Goal: Task Accomplishment & Management: Use online tool/utility

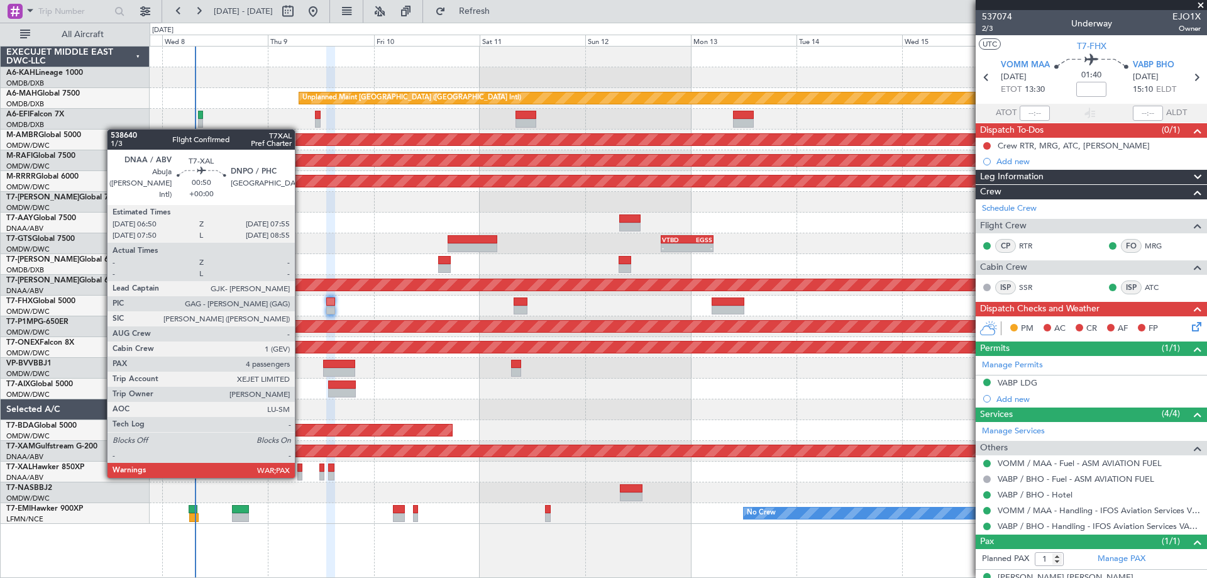
click at [300, 475] on div at bounding box center [299, 475] width 5 height 9
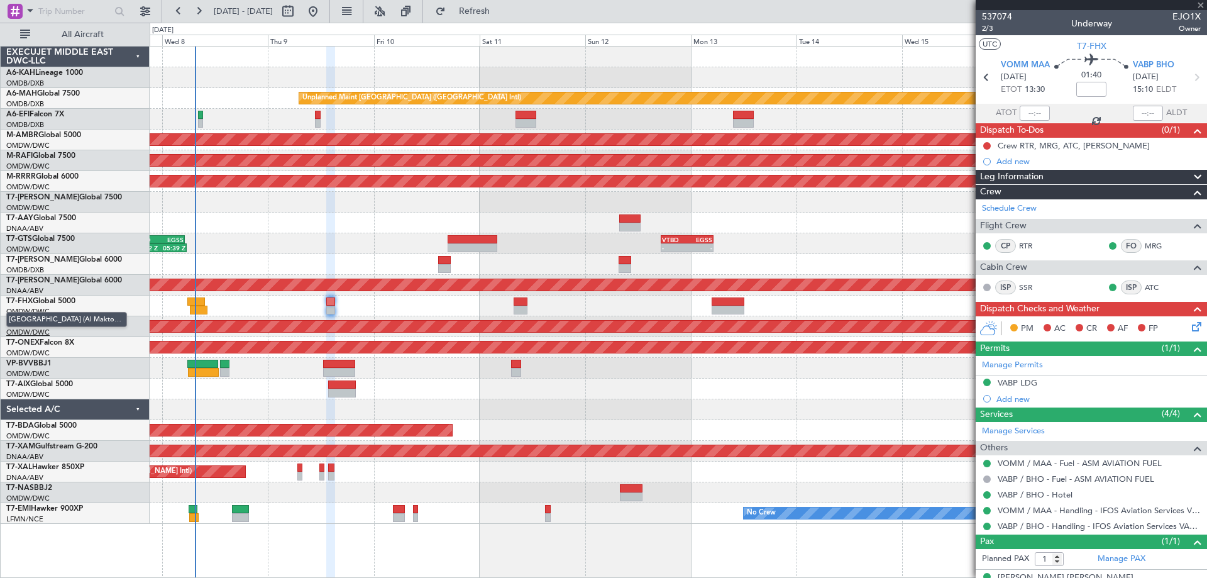
type input "4"
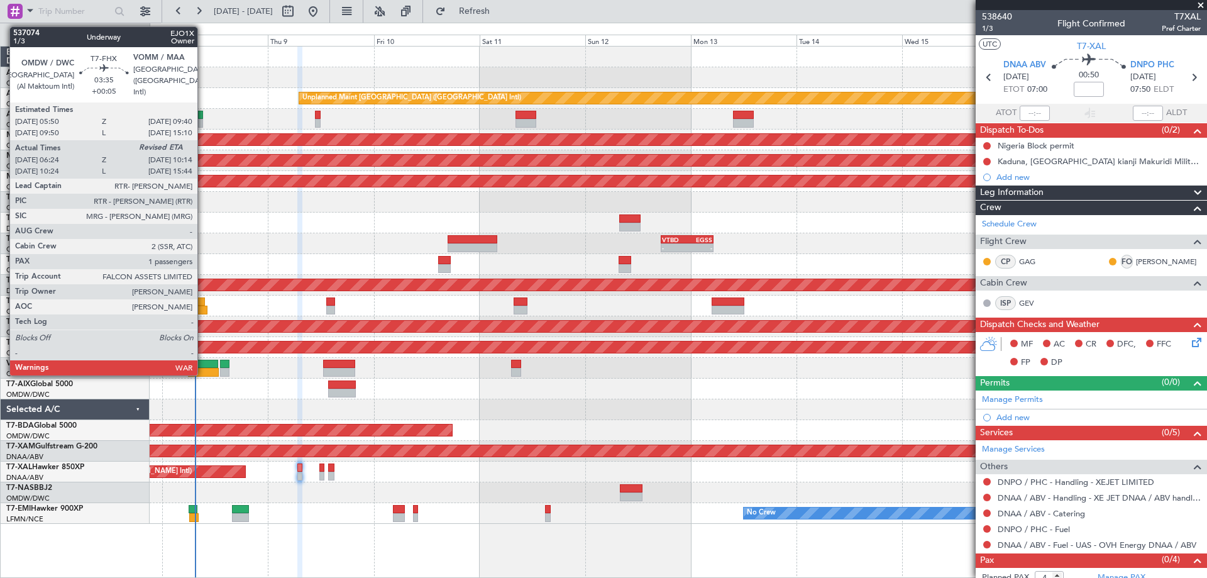
click at [203, 308] on div at bounding box center [198, 309] width 17 height 9
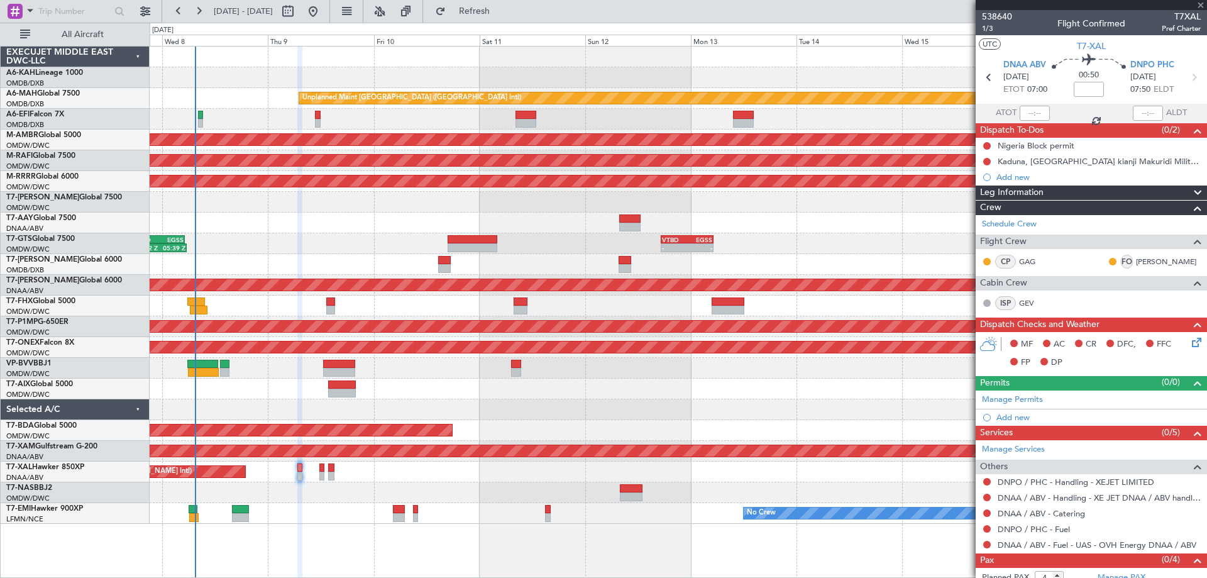
type input "+00:05"
type input "06:34"
type input "1"
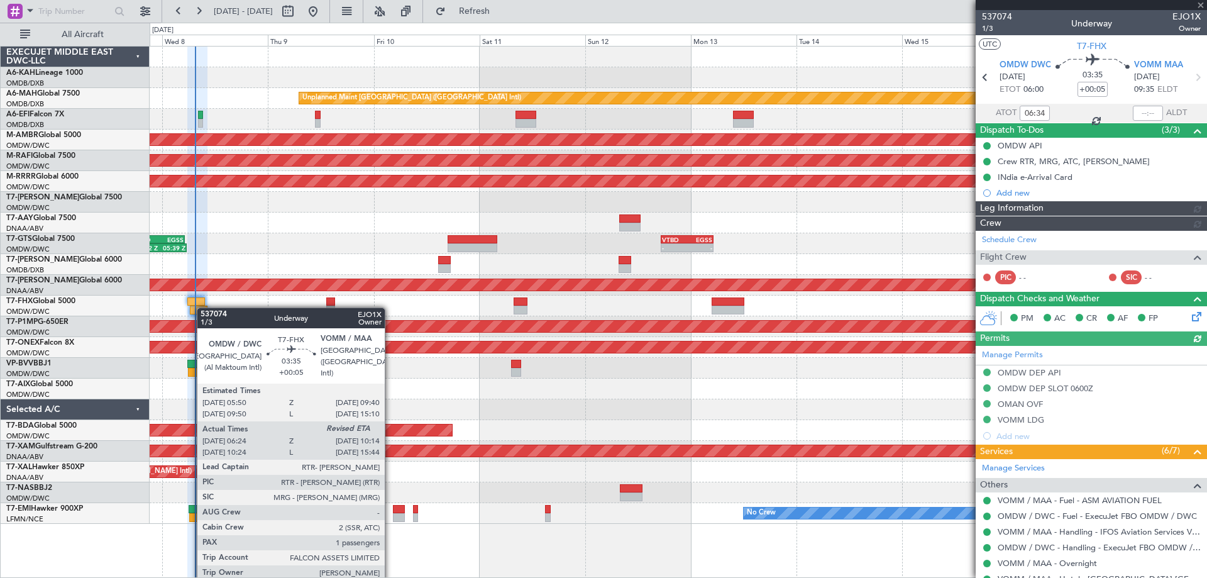
type input "Dherander Fithani (DHF)"
type input "7437"
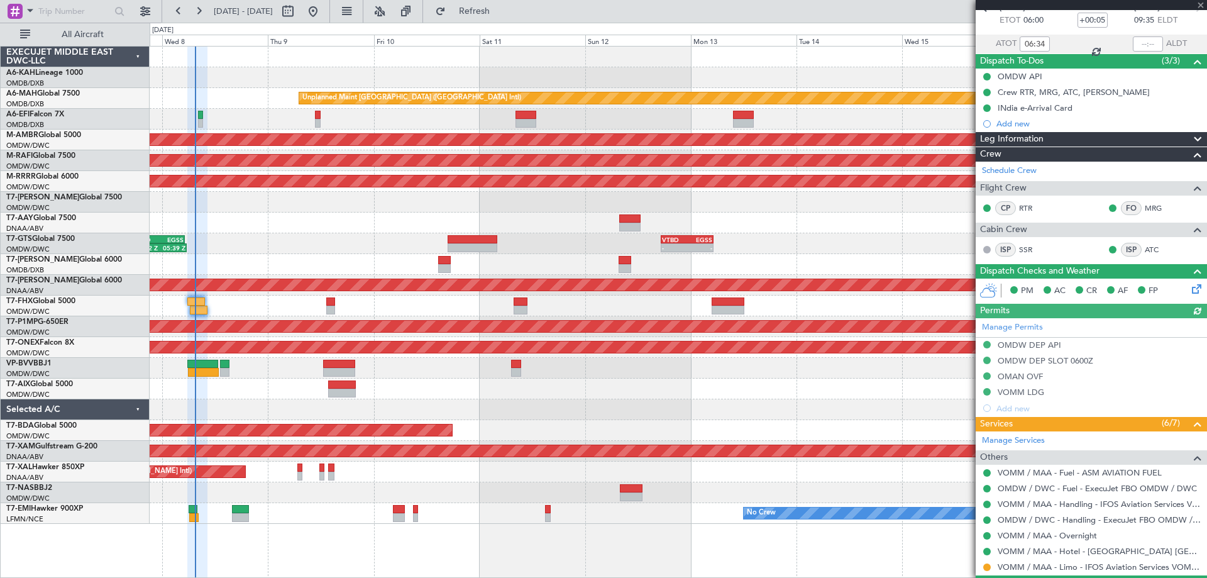
scroll to position [129, 0]
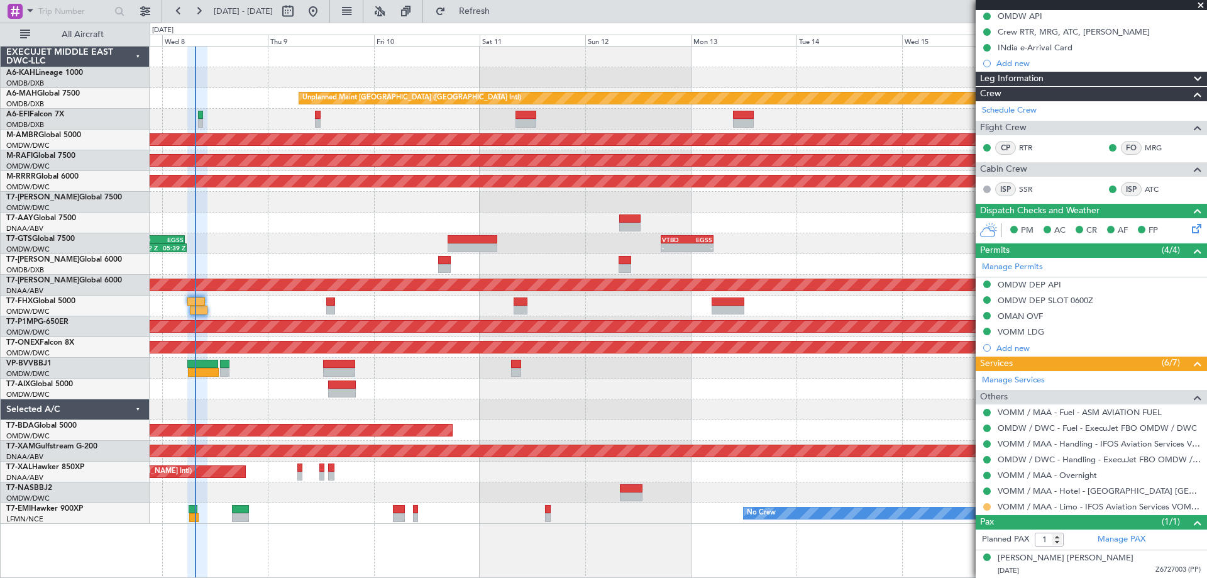
click at [988, 504] on button at bounding box center [987, 507] width 8 height 8
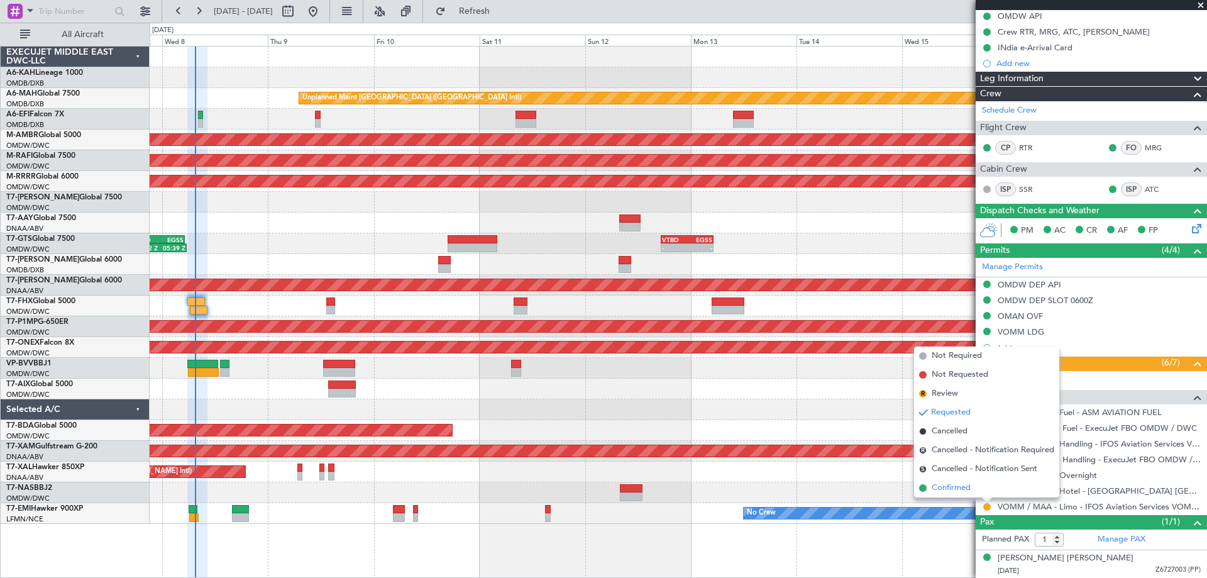
click at [946, 488] on span "Confirmed" at bounding box center [950, 487] width 39 height 13
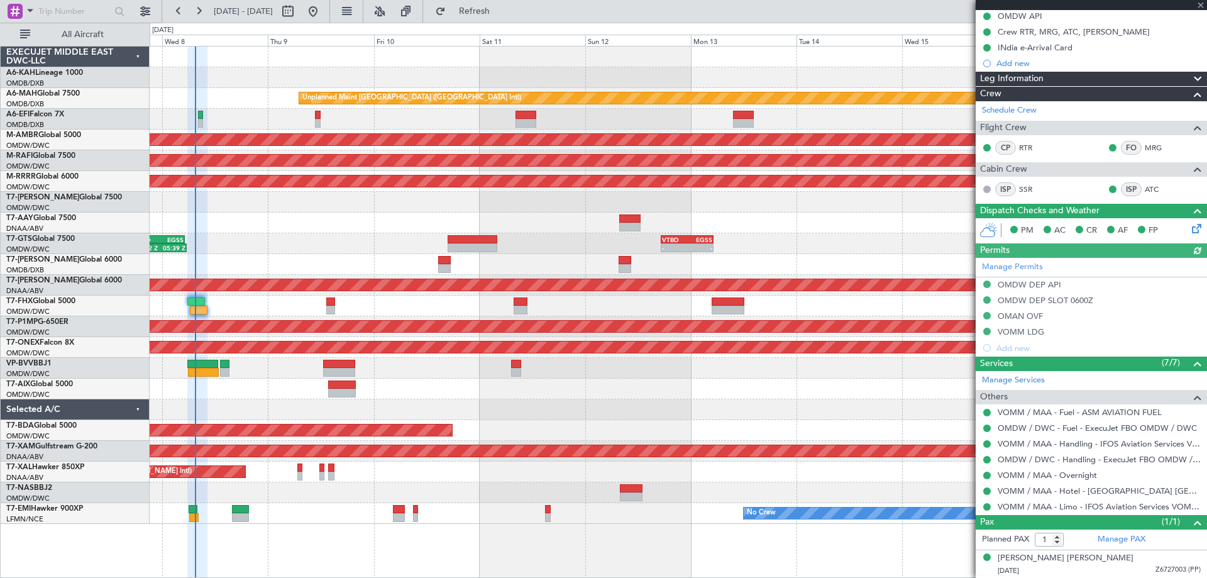
type input "Dherander Fithani (DHF)"
type input "7437"
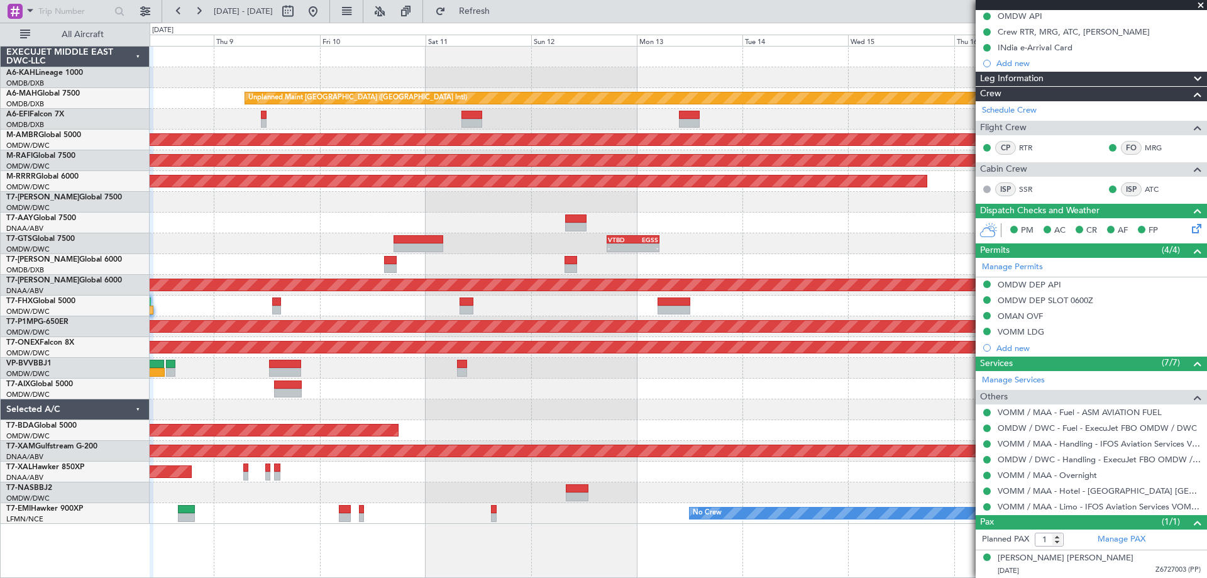
click at [192, 69] on div at bounding box center [678, 77] width 1056 height 21
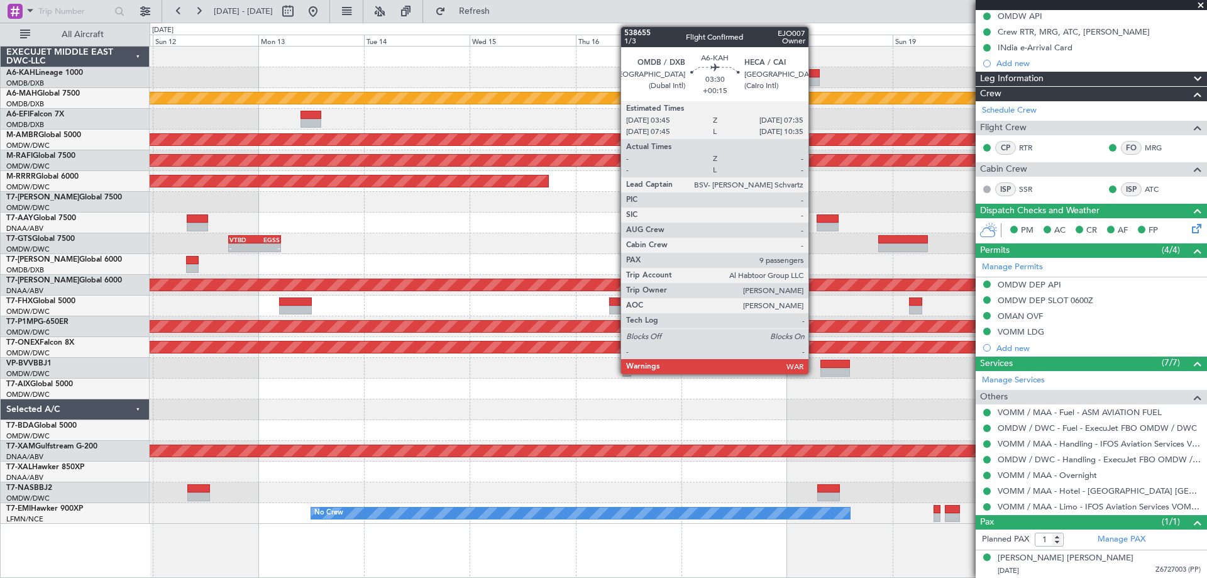
click at [815, 77] on div at bounding box center [811, 73] width 17 height 9
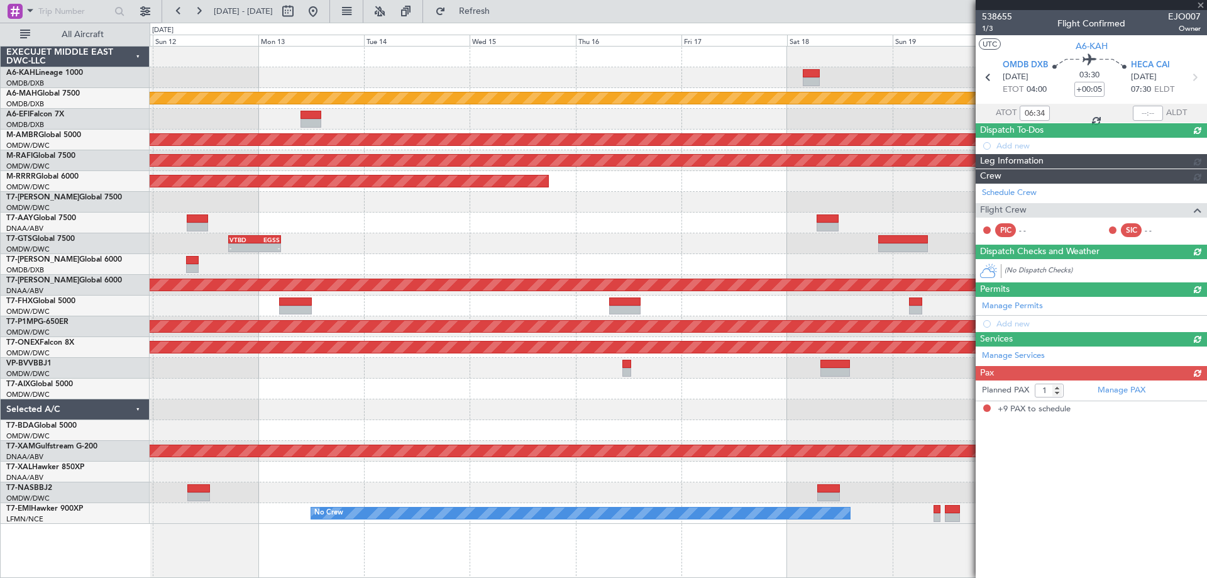
type input "+00:15"
type input "9"
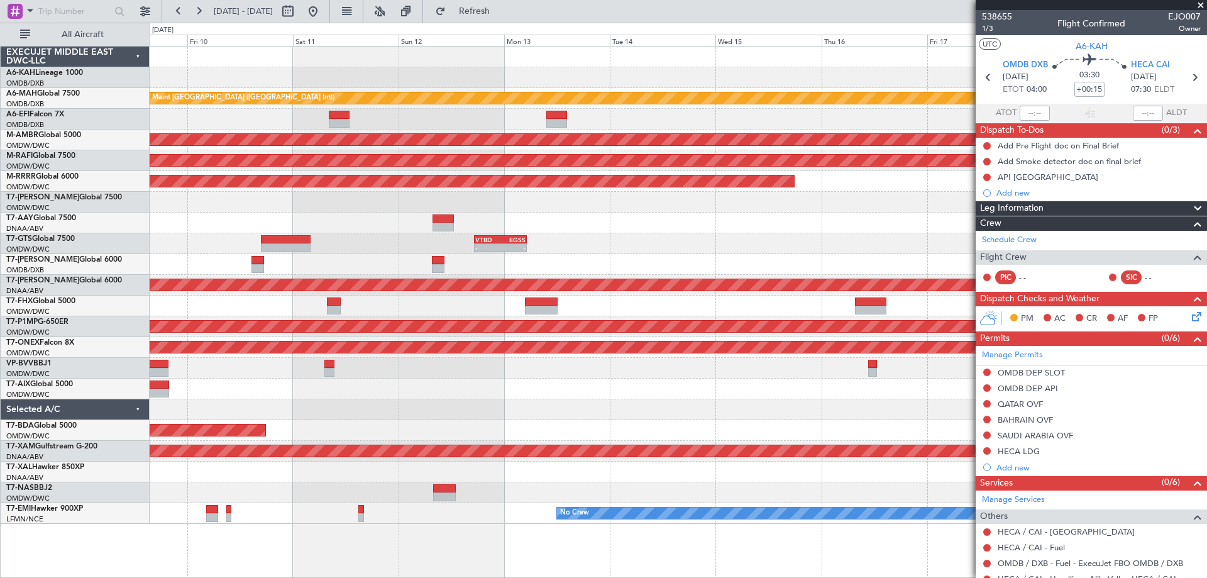
click at [682, 251] on div "Unplanned Maint [GEOGRAPHIC_DATA] ([GEOGRAPHIC_DATA] Intl) Planned Maint [GEOGR…" at bounding box center [678, 285] width 1056 height 477
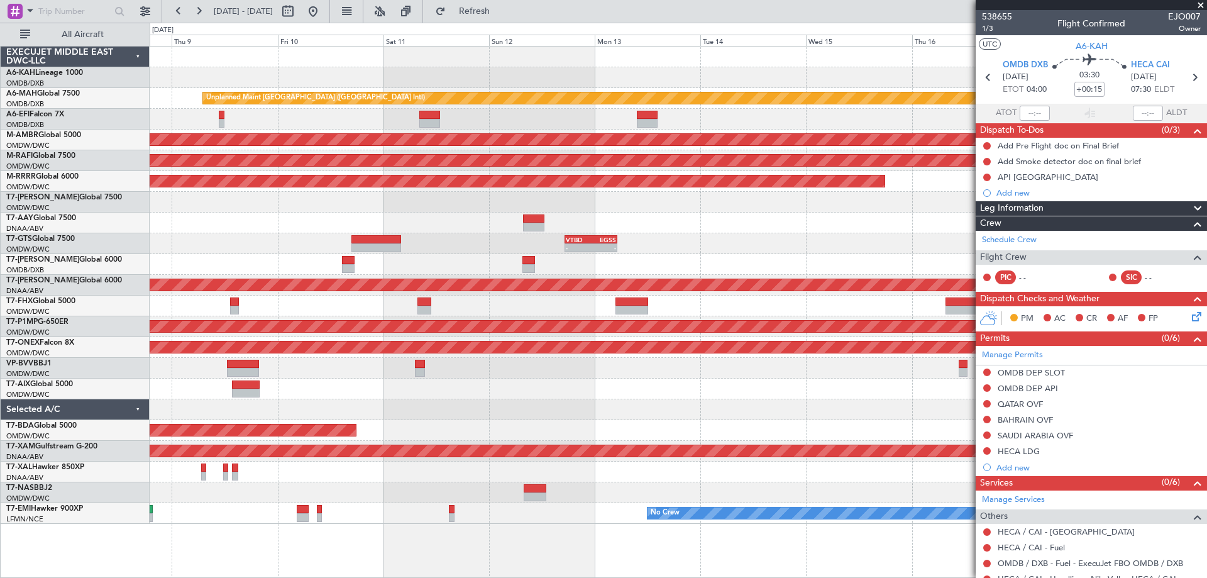
click at [576, 393] on div "Unplanned Maint [GEOGRAPHIC_DATA] ([GEOGRAPHIC_DATA] Intl) Planned Maint [GEOGR…" at bounding box center [678, 285] width 1056 height 477
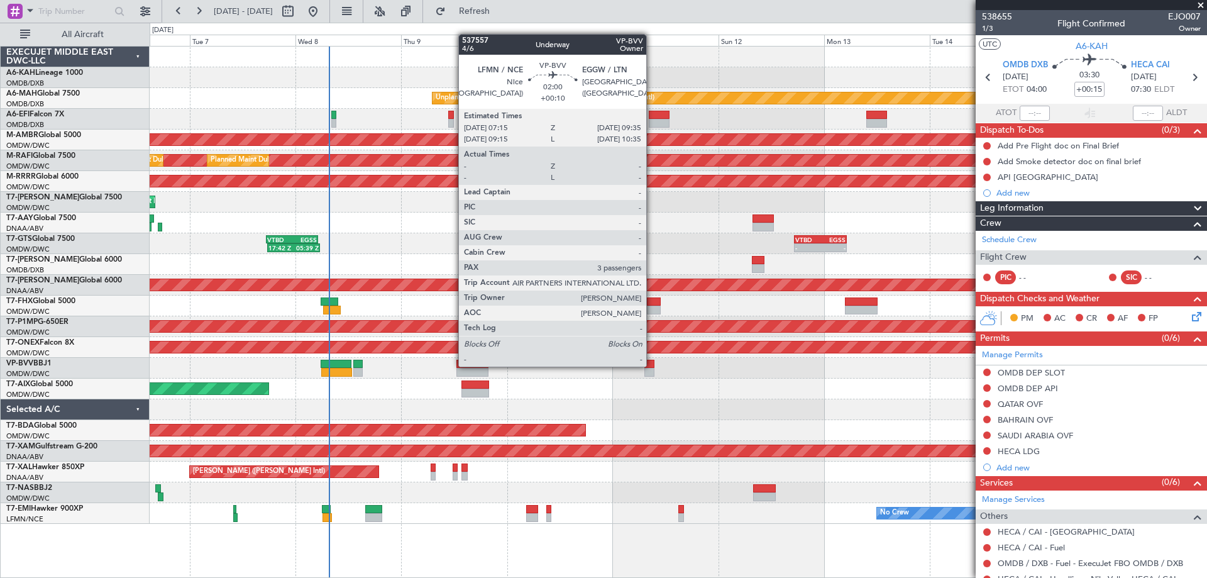
click at [652, 365] on div at bounding box center [649, 363] width 11 height 9
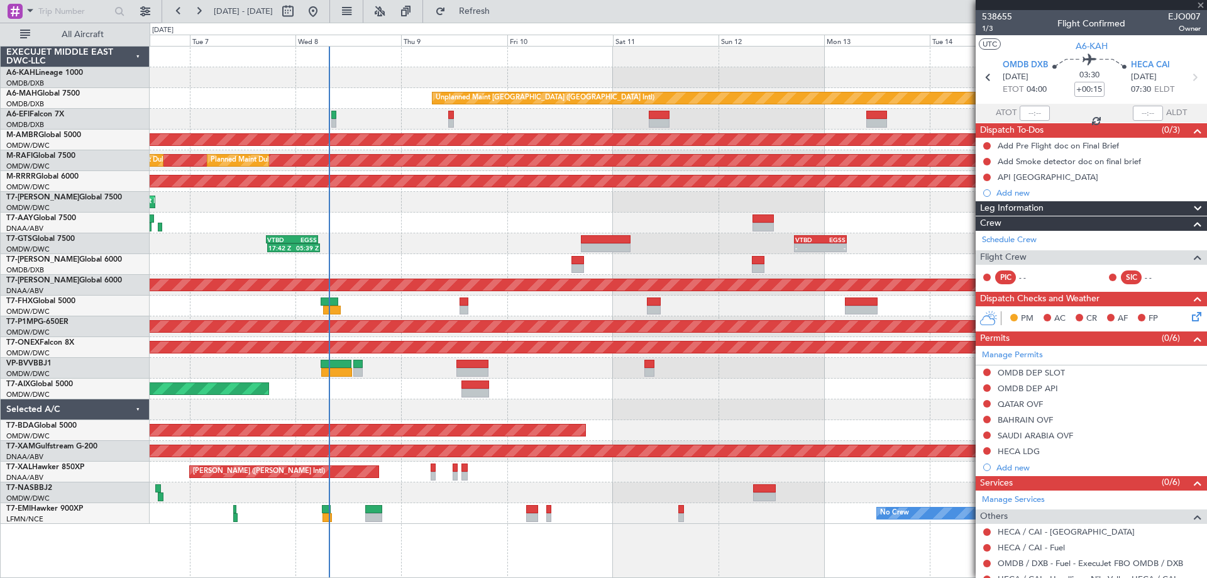
type input "+00:10"
type input "3"
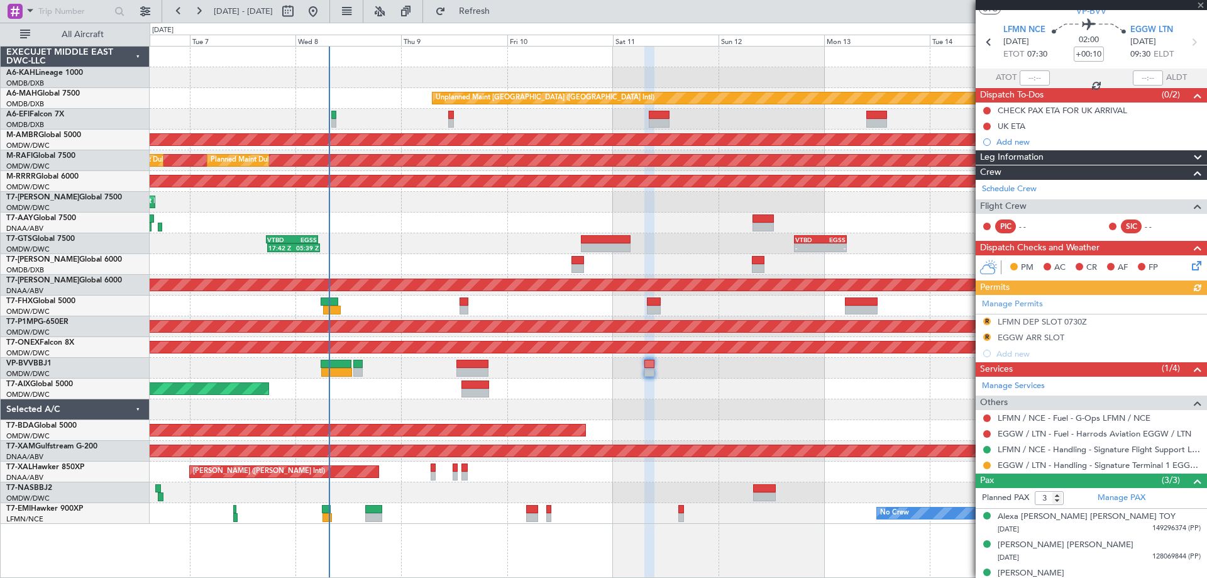
scroll to position [50, 0]
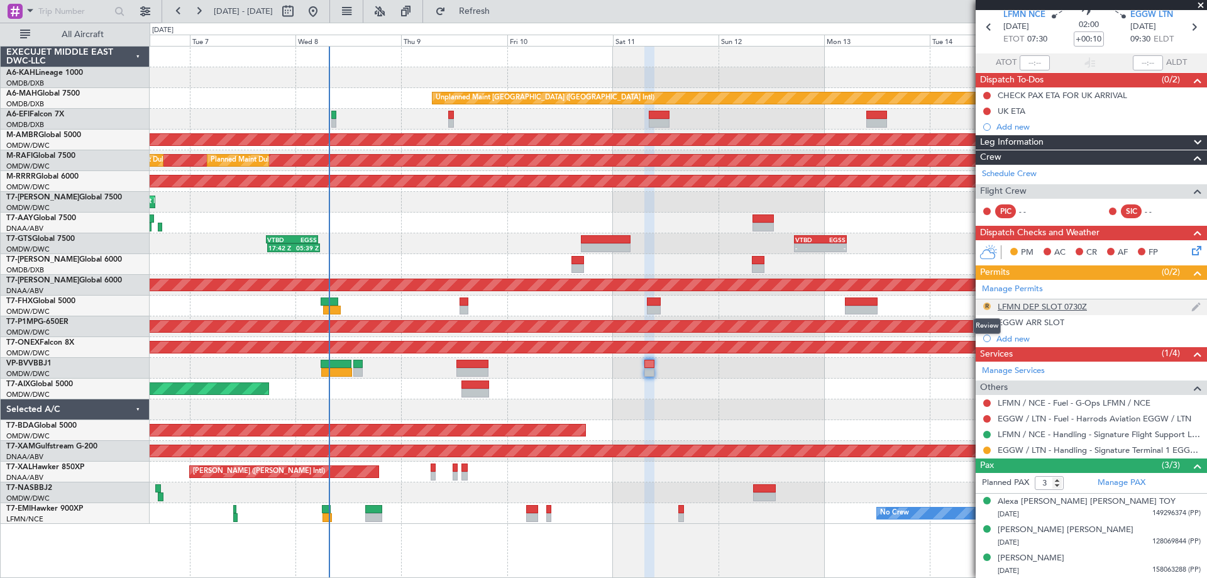
click at [987, 305] on button "R" at bounding box center [987, 306] width 8 height 8
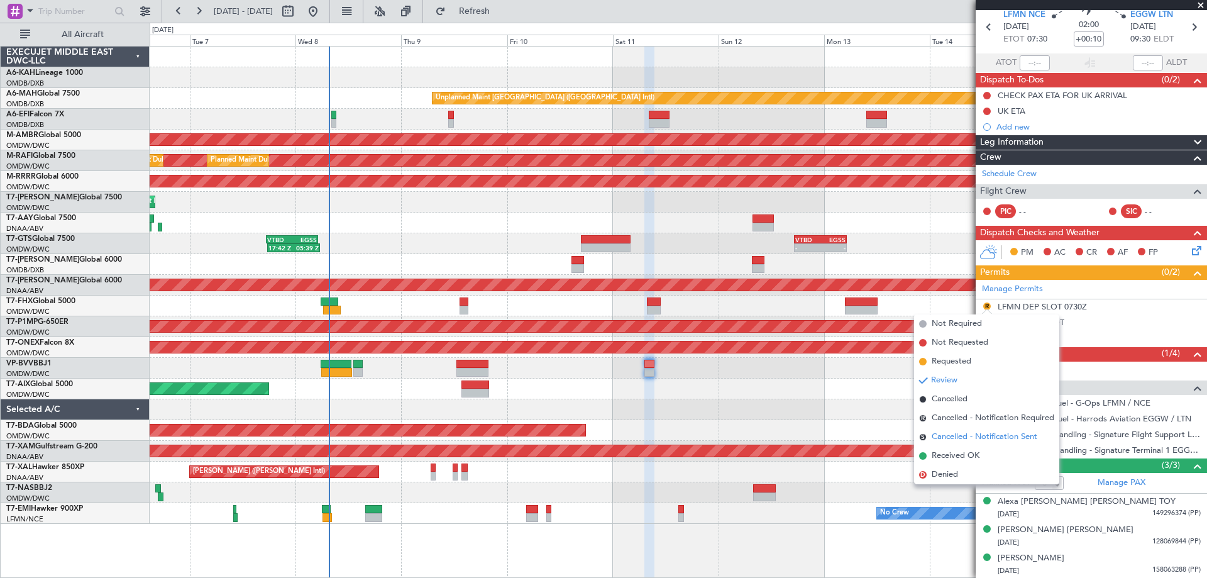
click at [947, 437] on span "Cancelled - Notification Sent" at bounding box center [984, 437] width 106 height 13
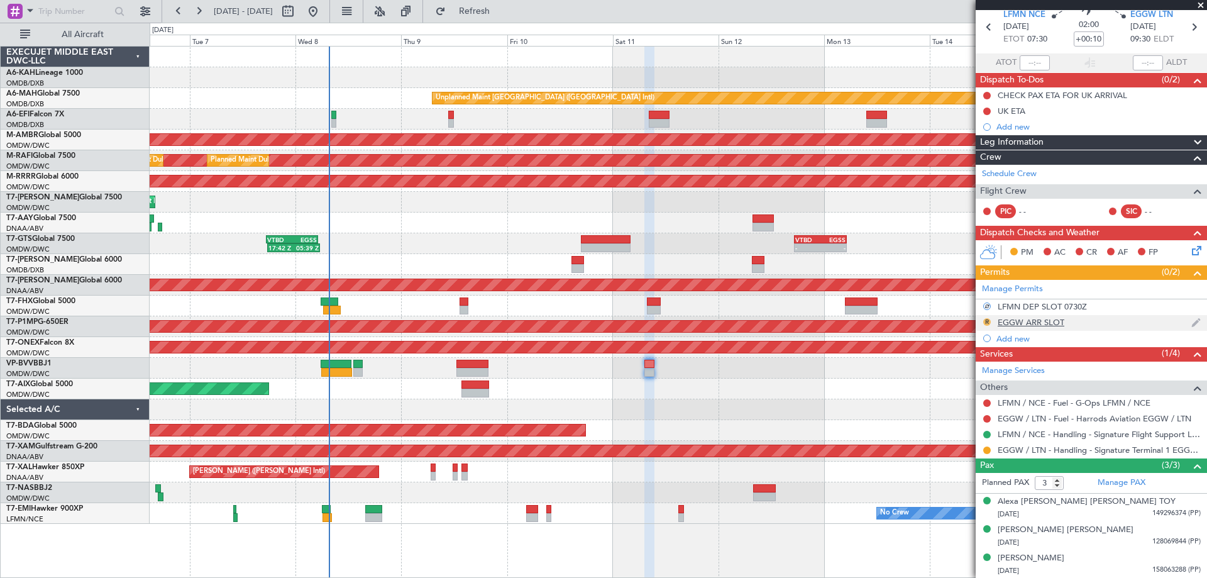
click at [988, 321] on button "R" at bounding box center [987, 322] width 8 height 8
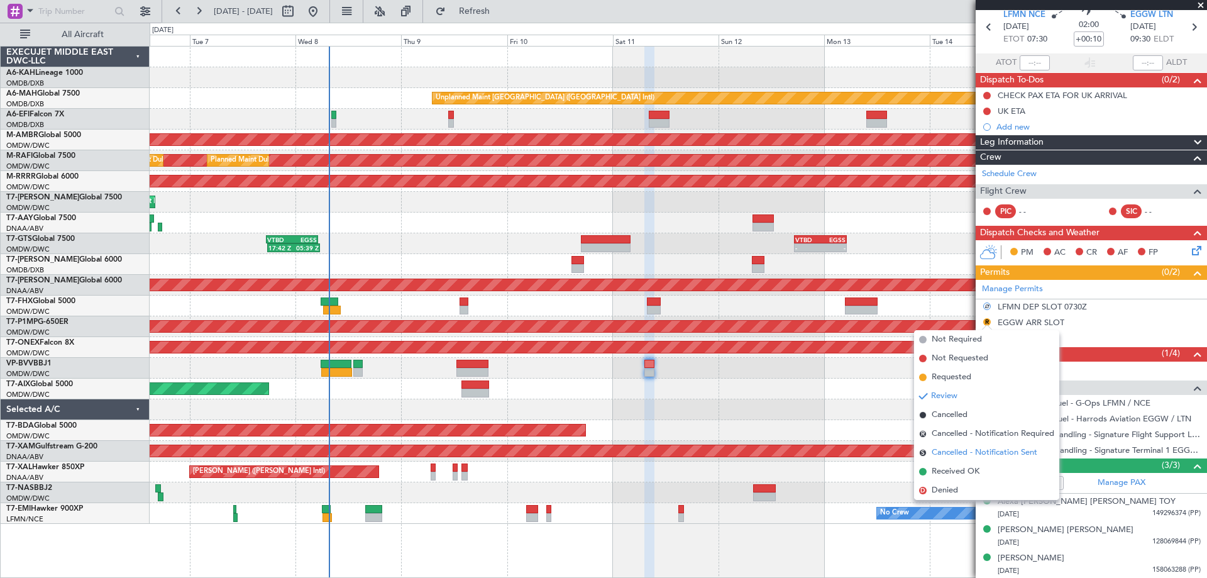
click at [967, 456] on span "Cancelled - Notification Sent" at bounding box center [984, 452] width 106 height 13
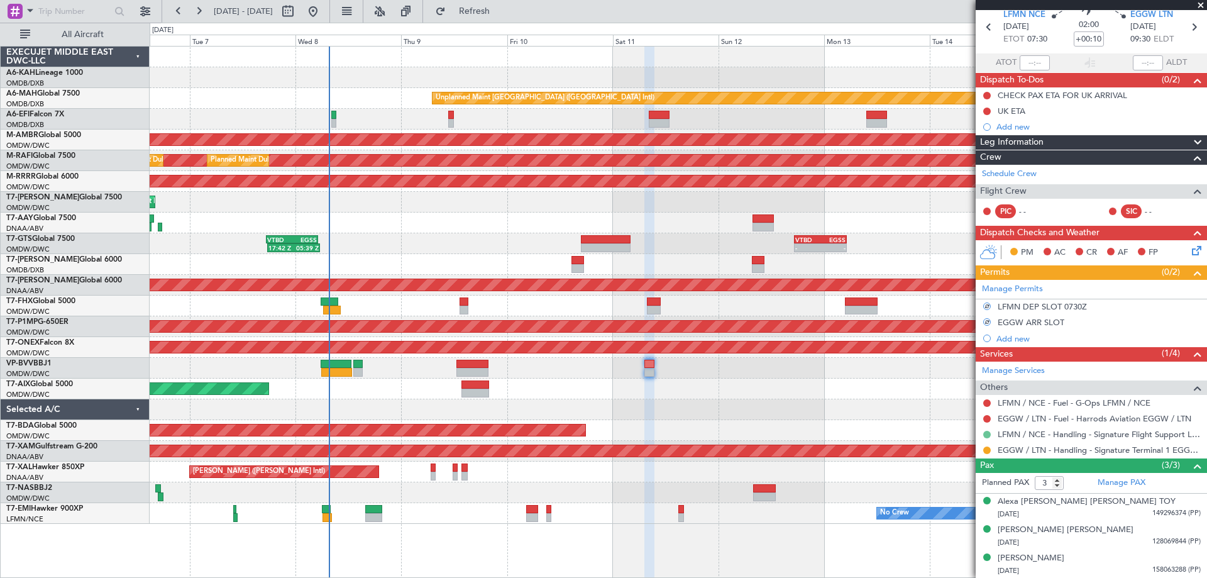
click at [987, 434] on button at bounding box center [987, 435] width 8 height 8
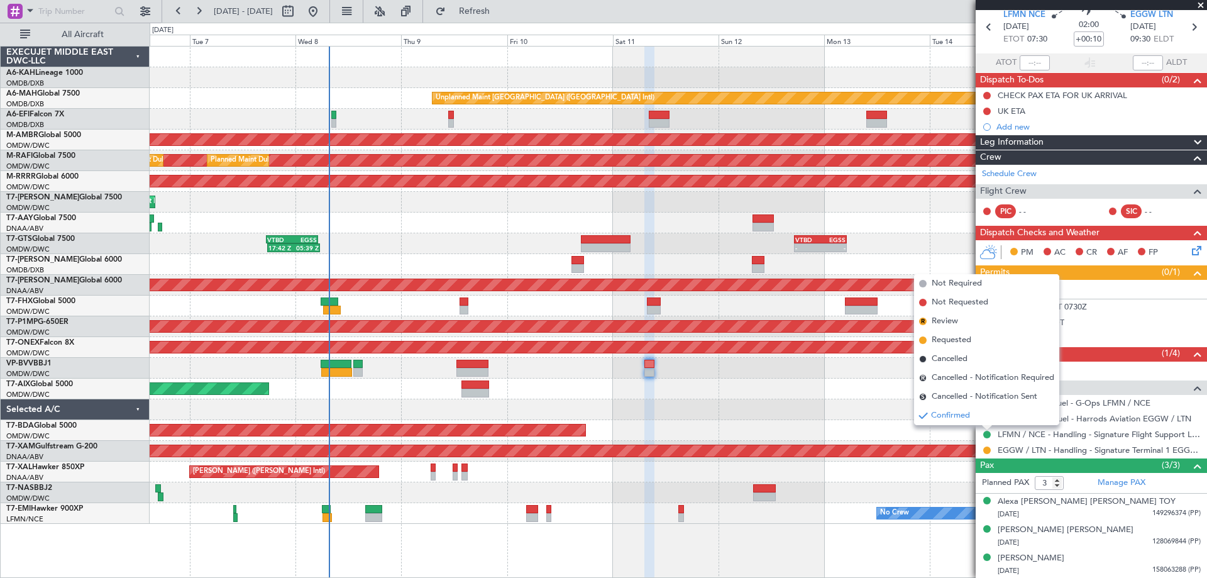
click at [742, 377] on div at bounding box center [678, 368] width 1056 height 21
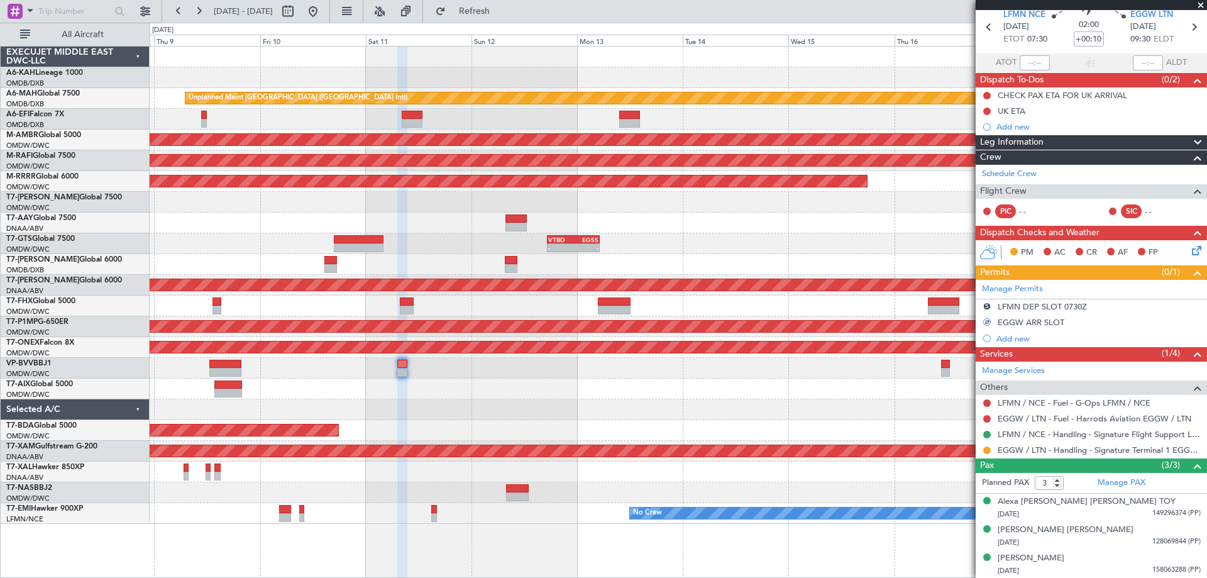
click at [498, 390] on div "Planned Maint Dubai (Al Maktoum Intl)" at bounding box center [678, 388] width 1056 height 21
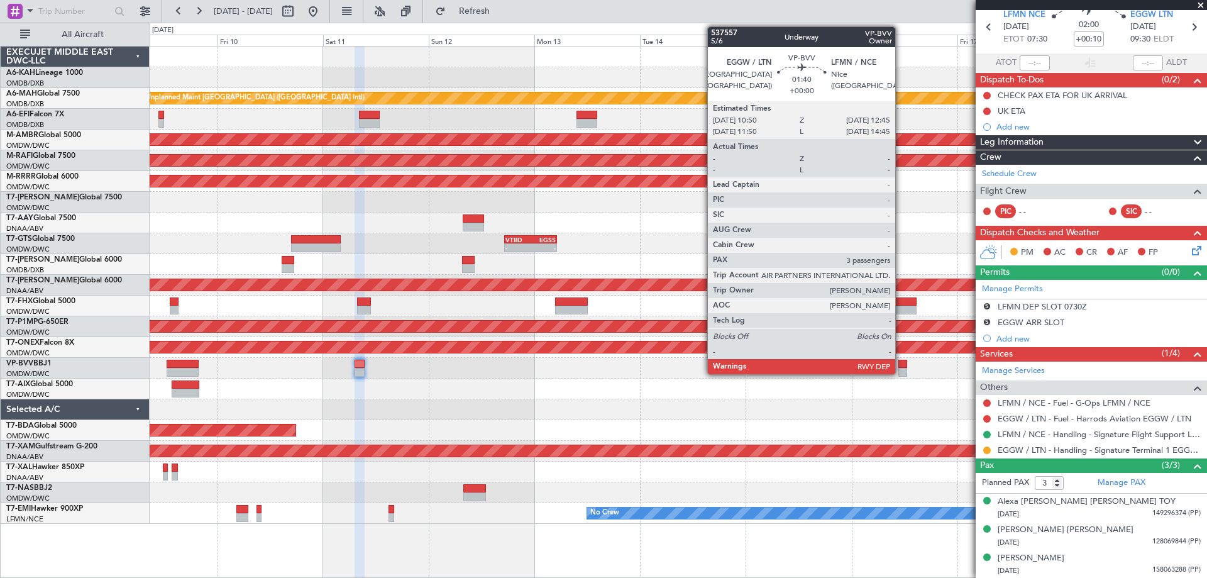
click at [901, 363] on div at bounding box center [902, 363] width 9 height 9
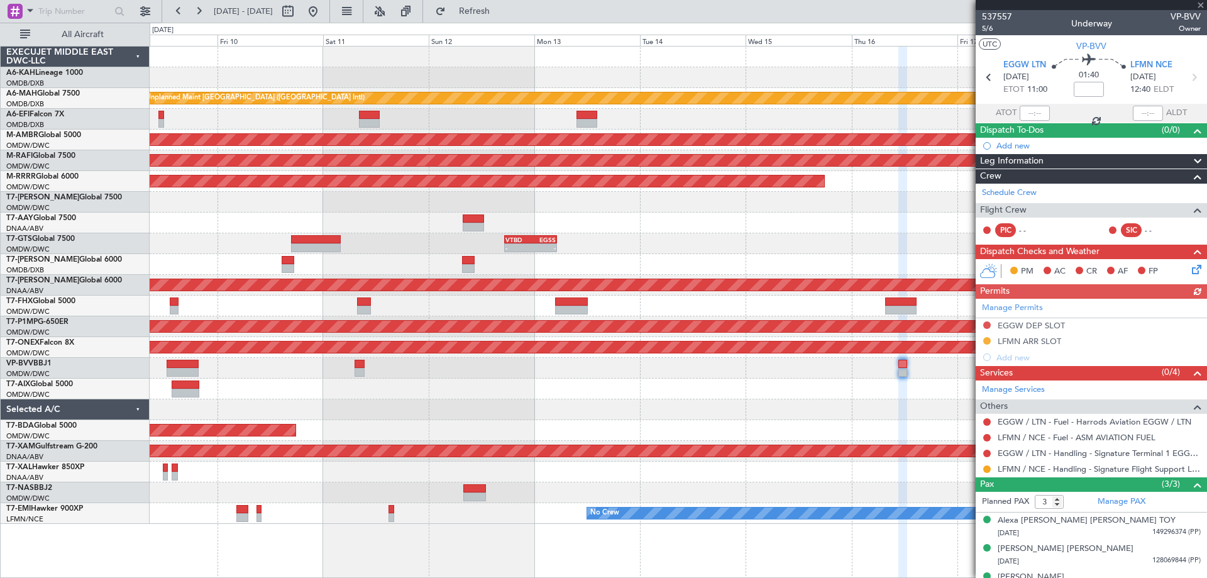
scroll to position [19, 0]
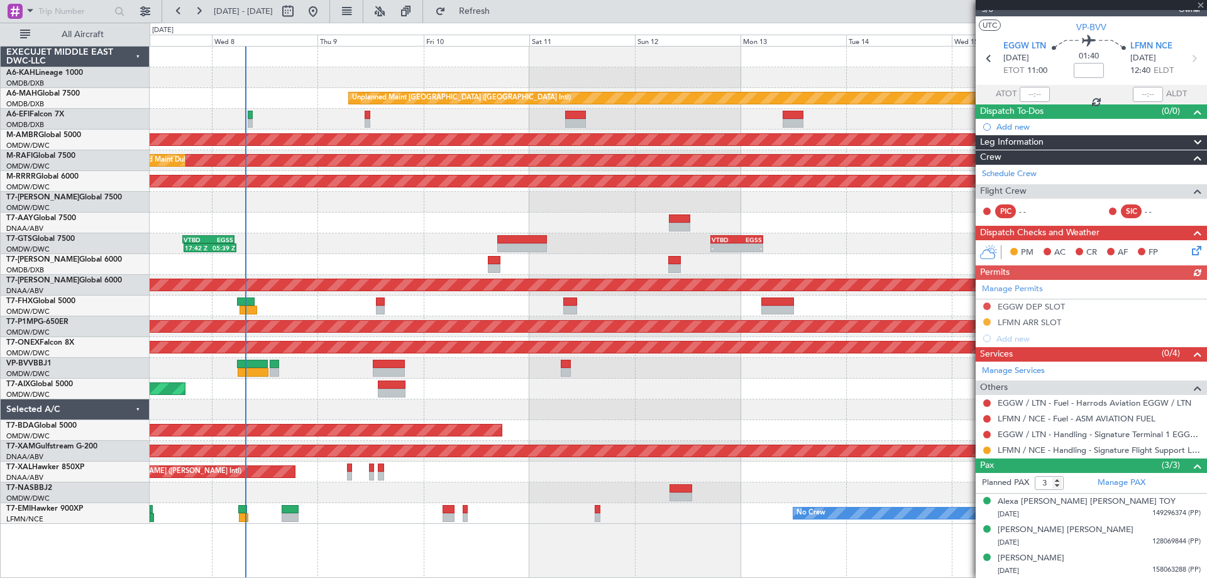
click at [734, 388] on div "Unplanned Maint [GEOGRAPHIC_DATA] ([GEOGRAPHIC_DATA] Intl) Planned Maint [GEOGR…" at bounding box center [678, 285] width 1056 height 477
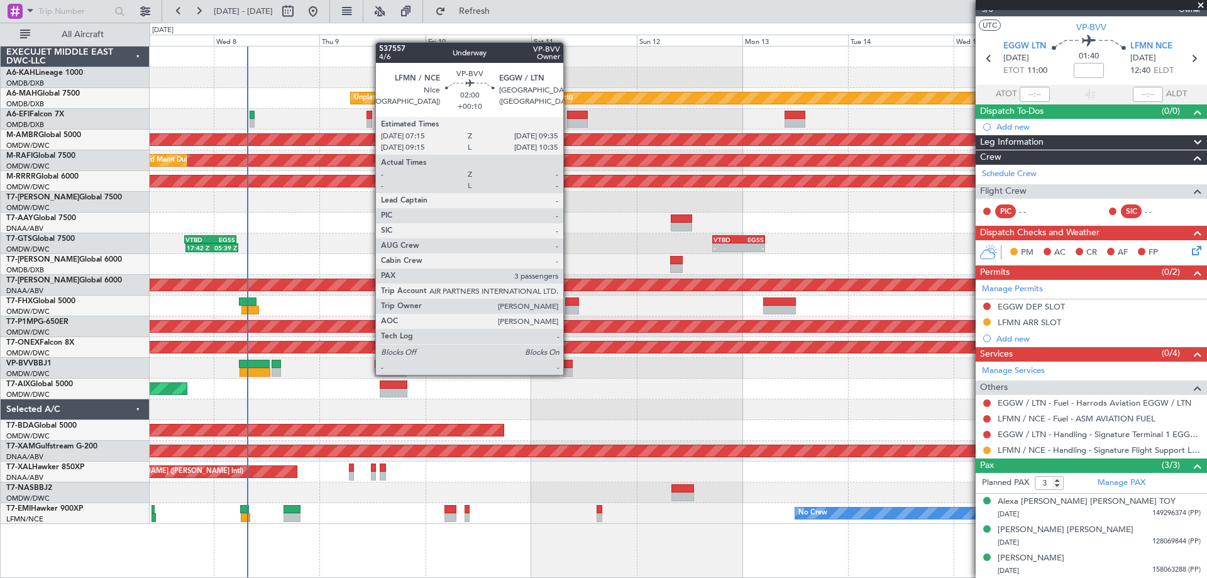
click at [569, 373] on div at bounding box center [567, 372] width 11 height 9
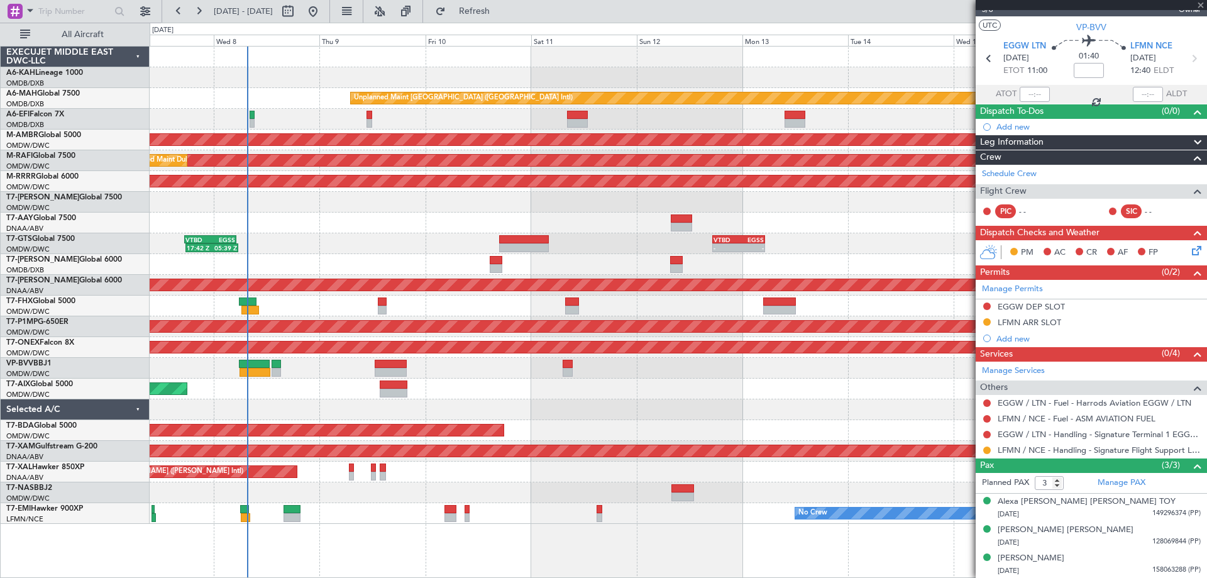
type input "+00:10"
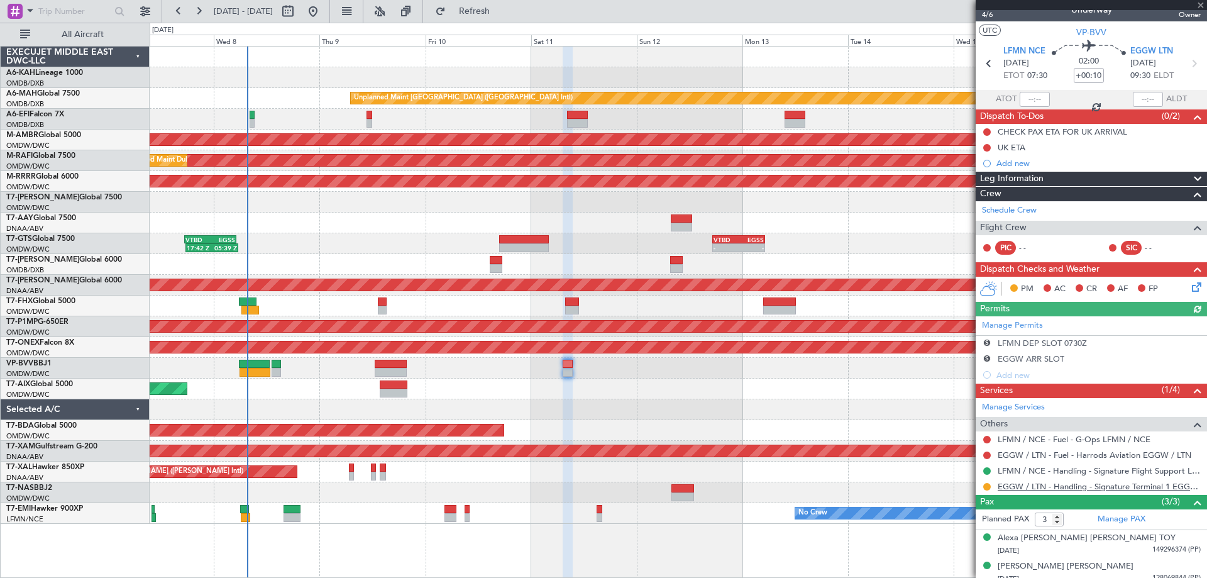
scroll to position [50, 0]
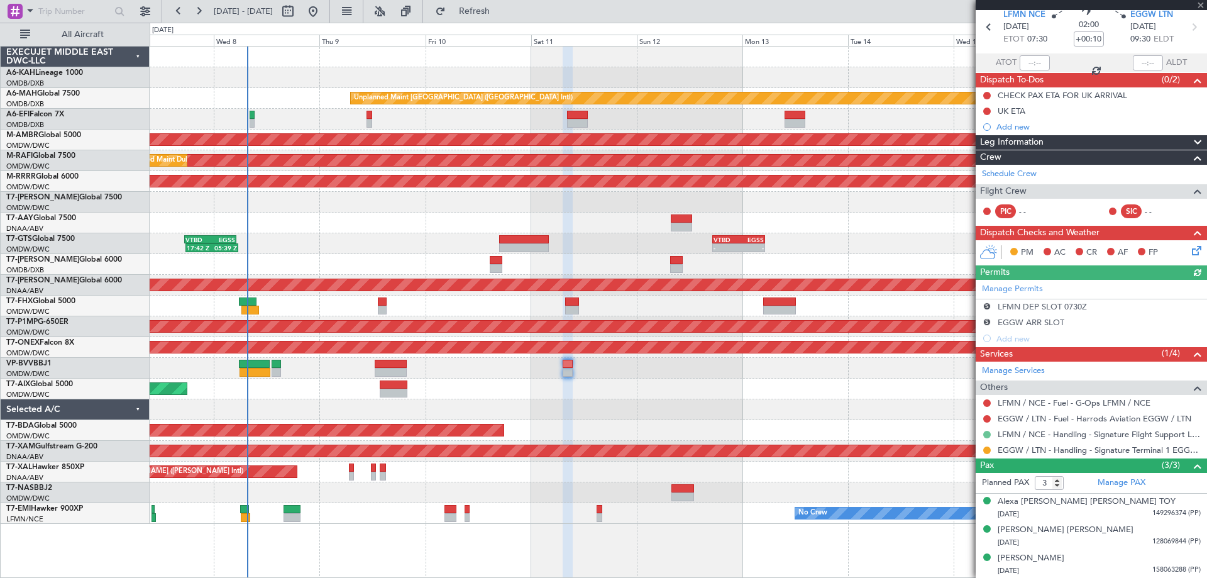
click at [984, 432] on button at bounding box center [987, 435] width 8 height 8
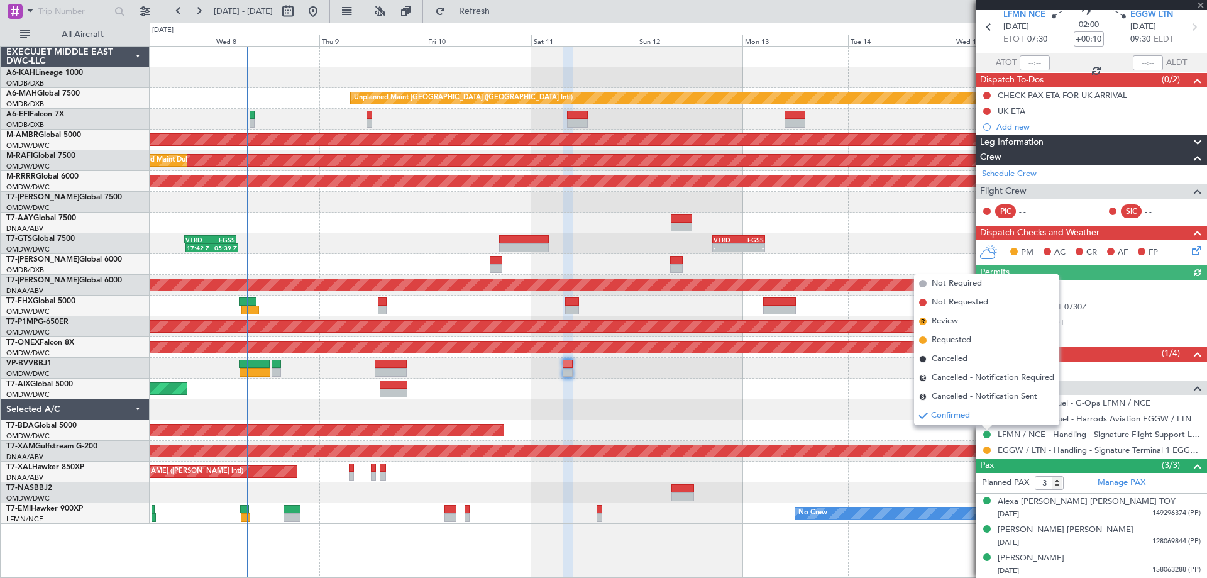
click at [968, 398] on span "Cancelled - Notification Sent" at bounding box center [984, 396] width 106 height 13
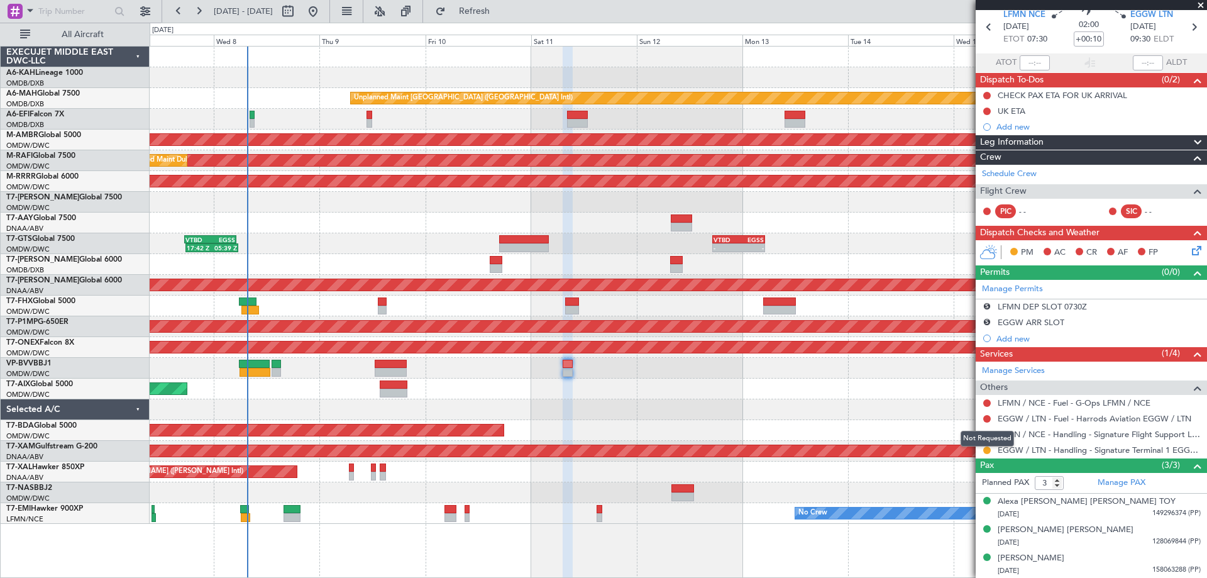
click at [985, 451] on mat-tooltip-component "Not Requested" at bounding box center [987, 438] width 71 height 33
click at [987, 451] on button at bounding box center [987, 450] width 8 height 8
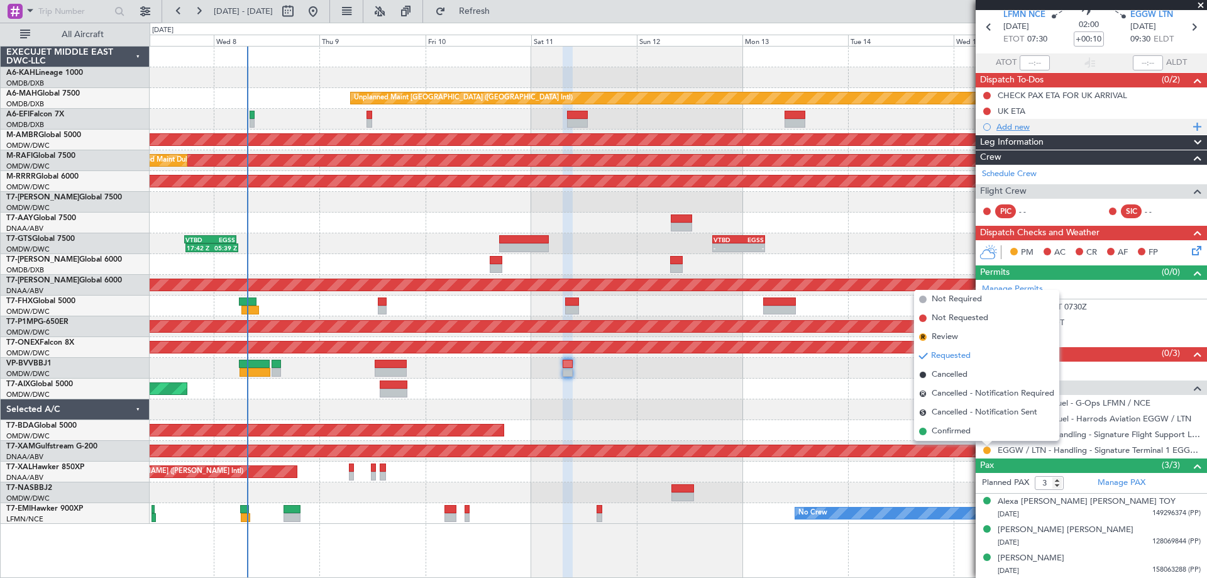
scroll to position [0, 0]
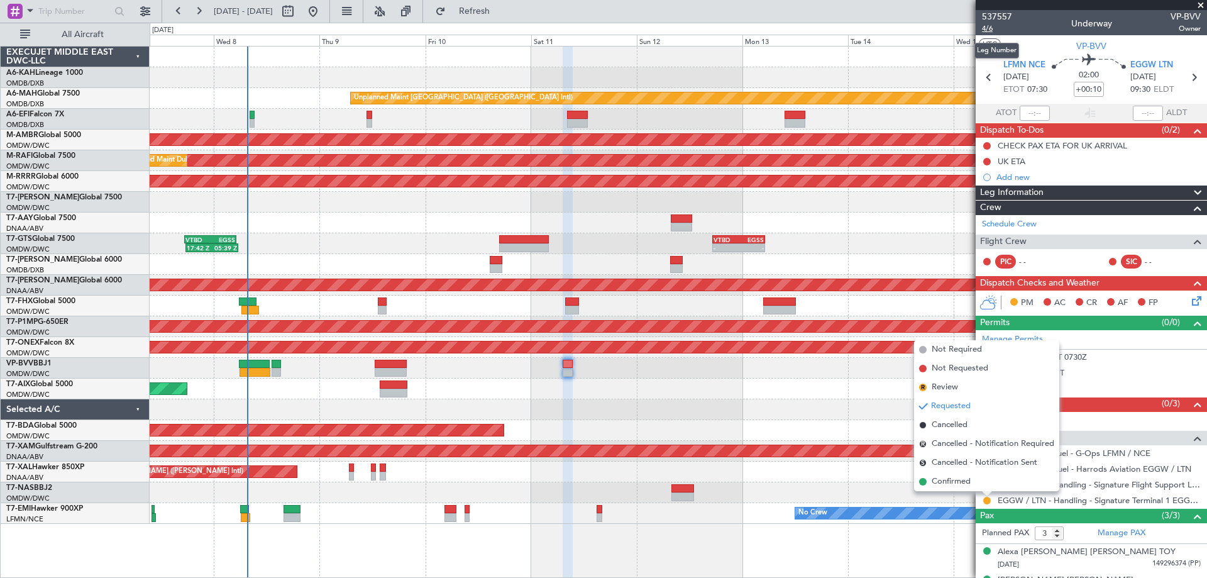
click at [996, 30] on span "4/6" at bounding box center [997, 28] width 30 height 11
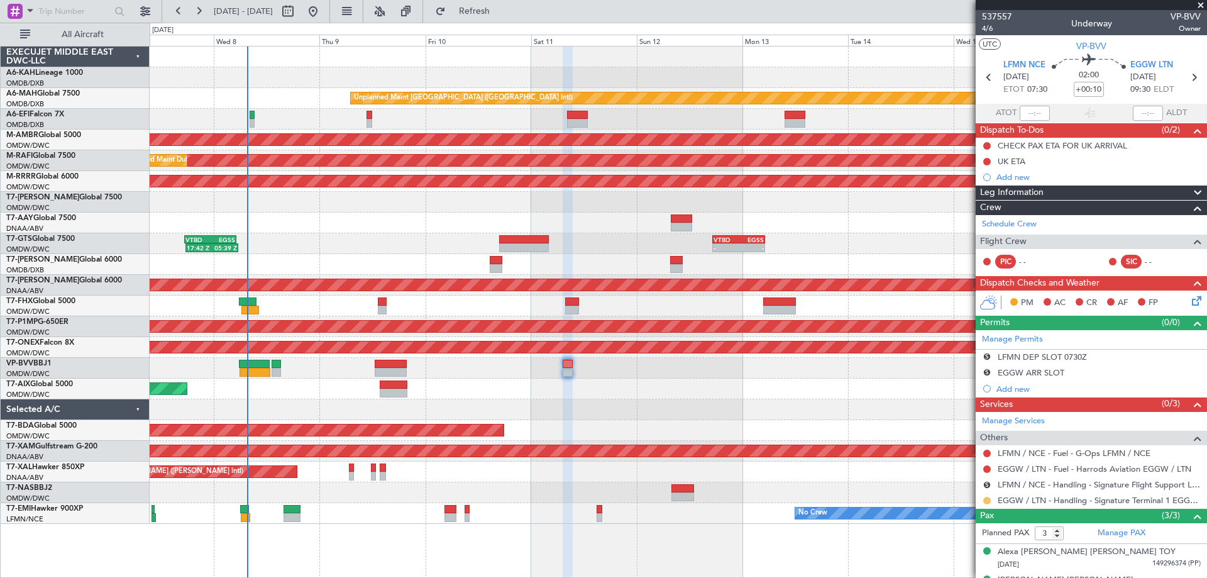
click at [985, 498] on button at bounding box center [987, 500] width 8 height 8
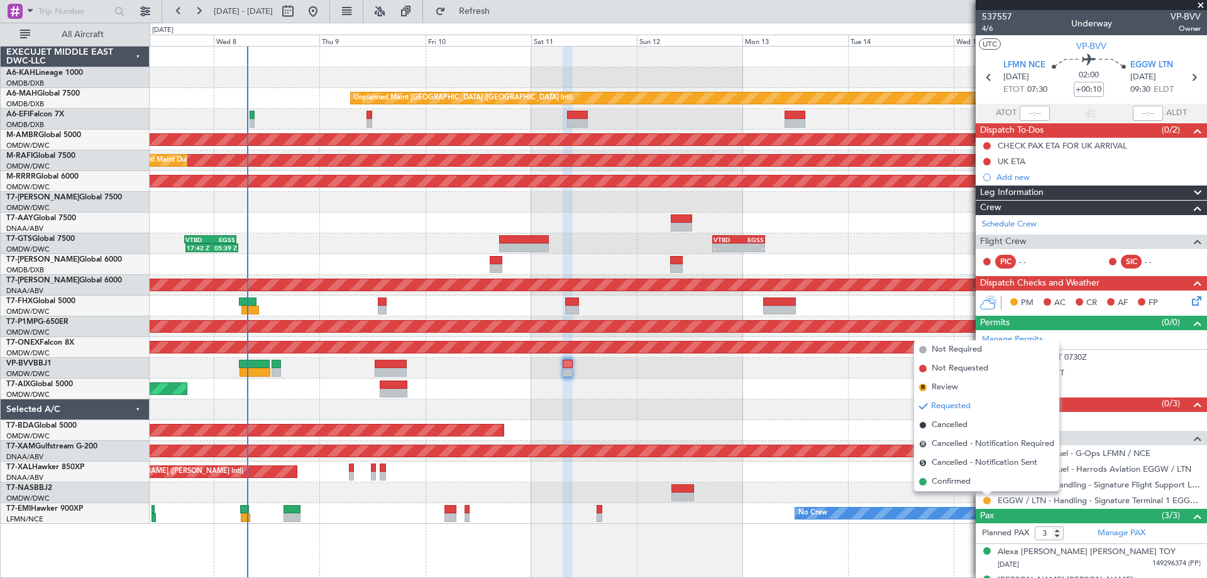
click at [968, 458] on span "Cancelled - Notification Sent" at bounding box center [984, 462] width 106 height 13
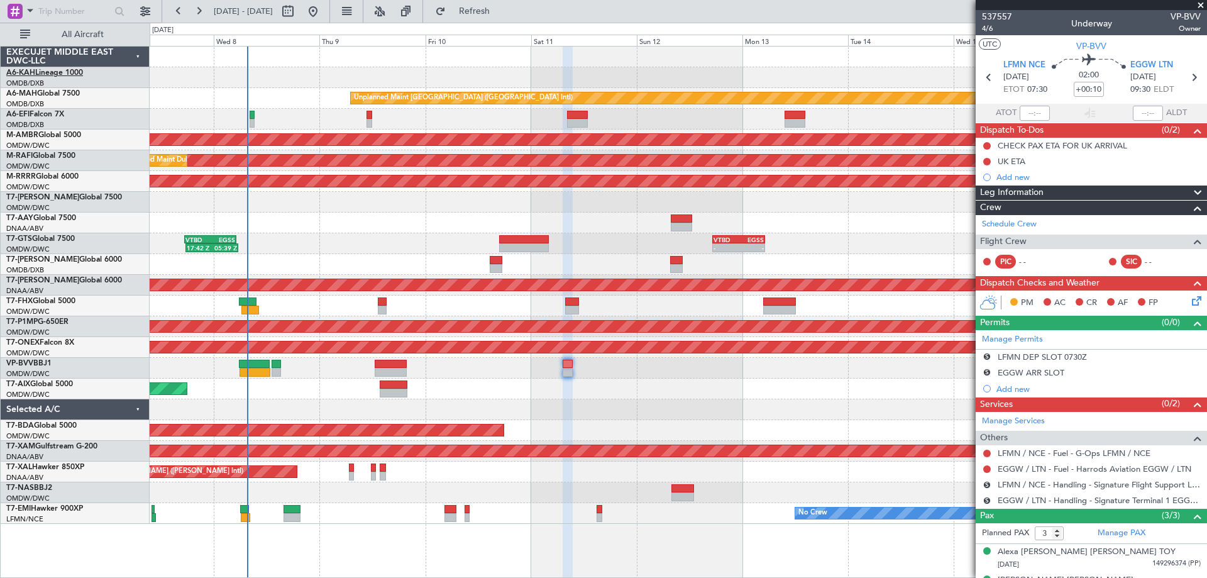
click at [54, 70] on link "A6-KAH Lineage 1000" at bounding box center [44, 73] width 77 height 8
click at [437, 212] on div "Planned Maint Dubai (Al Maktoum Intl)" at bounding box center [678, 202] width 1056 height 21
